Goal: Use online tool/utility: Utilize a website feature to perform a specific function

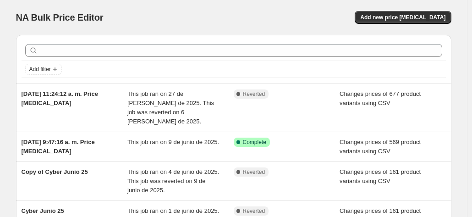
drag, startPoint x: 220, startPoint y: 117, endPoint x: 194, endPoint y: 10, distance: 110.3
click at [194, 10] on div "NA Bulk Price Editor. This page is ready NA Bulk Price Editor Add new price cha…" at bounding box center [233, 17] width 435 height 35
click at [409, 15] on span "Add new price [MEDICAL_DATA]" at bounding box center [402, 17] width 85 height 7
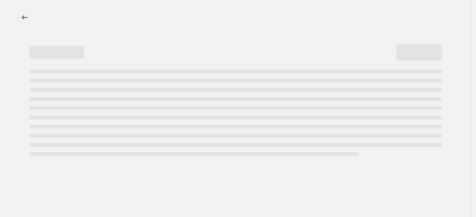
select select "percentage"
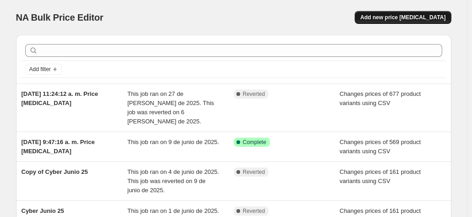
click at [430, 17] on span "Add new price [MEDICAL_DATA]" at bounding box center [402, 17] width 85 height 7
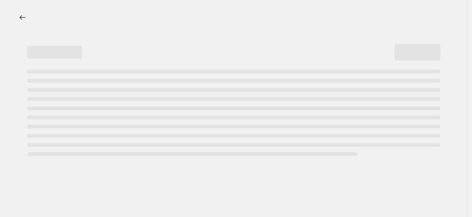
select select "percentage"
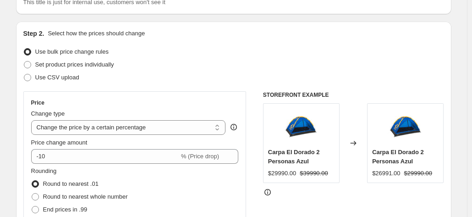
scroll to position [92, 0]
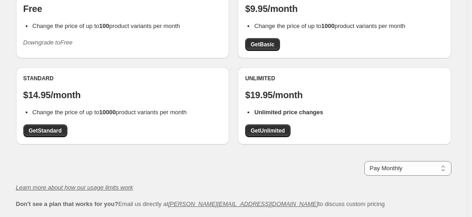
scroll to position [46, 0]
